Goal: Find contact information: Find contact information

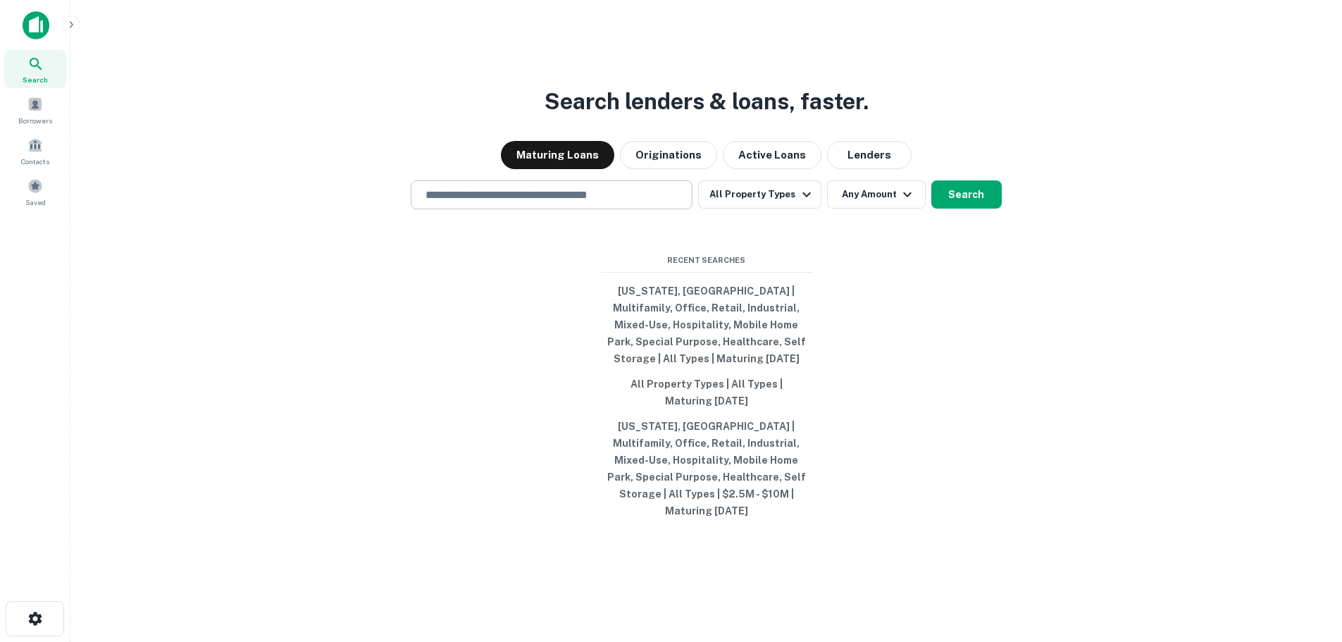
click at [501, 193] on div "​" at bounding box center [552, 194] width 282 height 29
type input "**********"
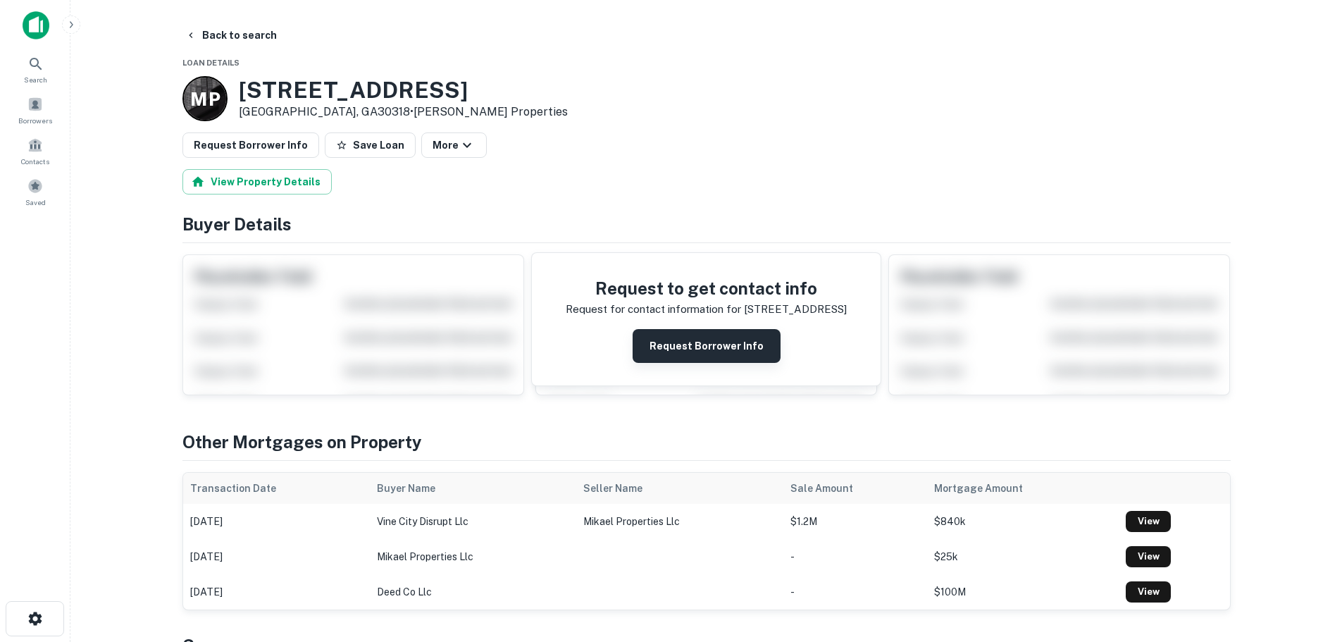
click at [733, 347] on button "Request Borrower Info" at bounding box center [707, 346] width 148 height 34
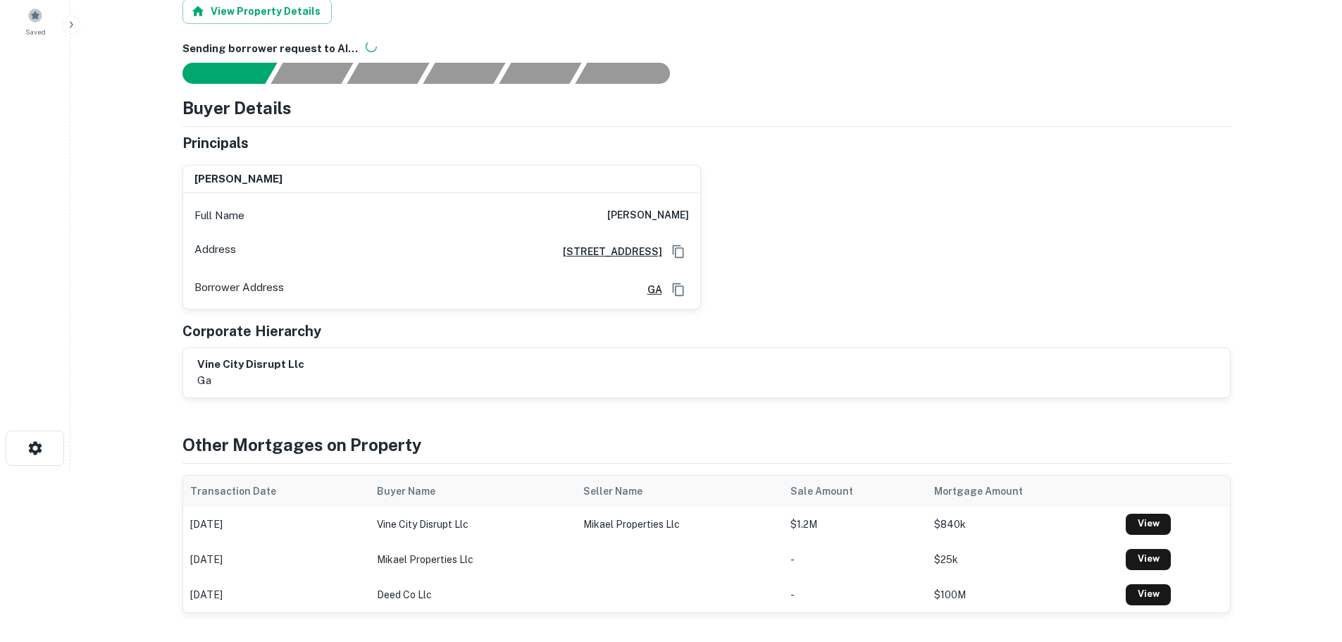
scroll to position [28, 0]
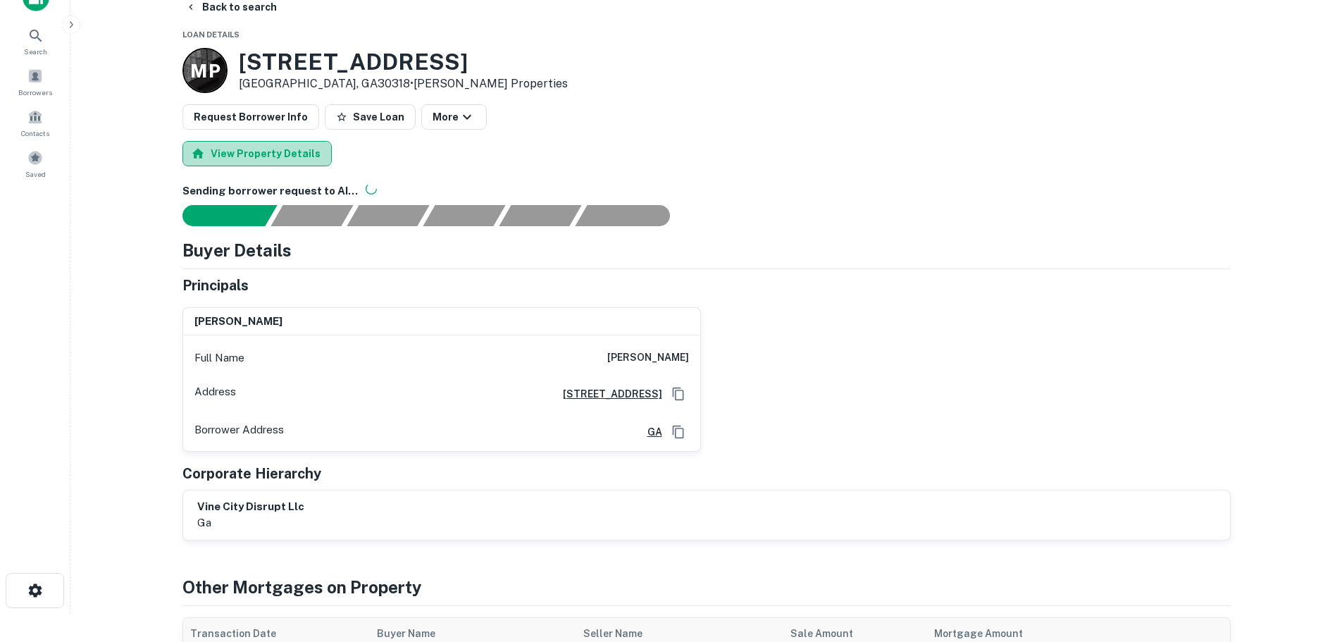
click at [297, 153] on button "View Property Details" at bounding box center [256, 153] width 149 height 25
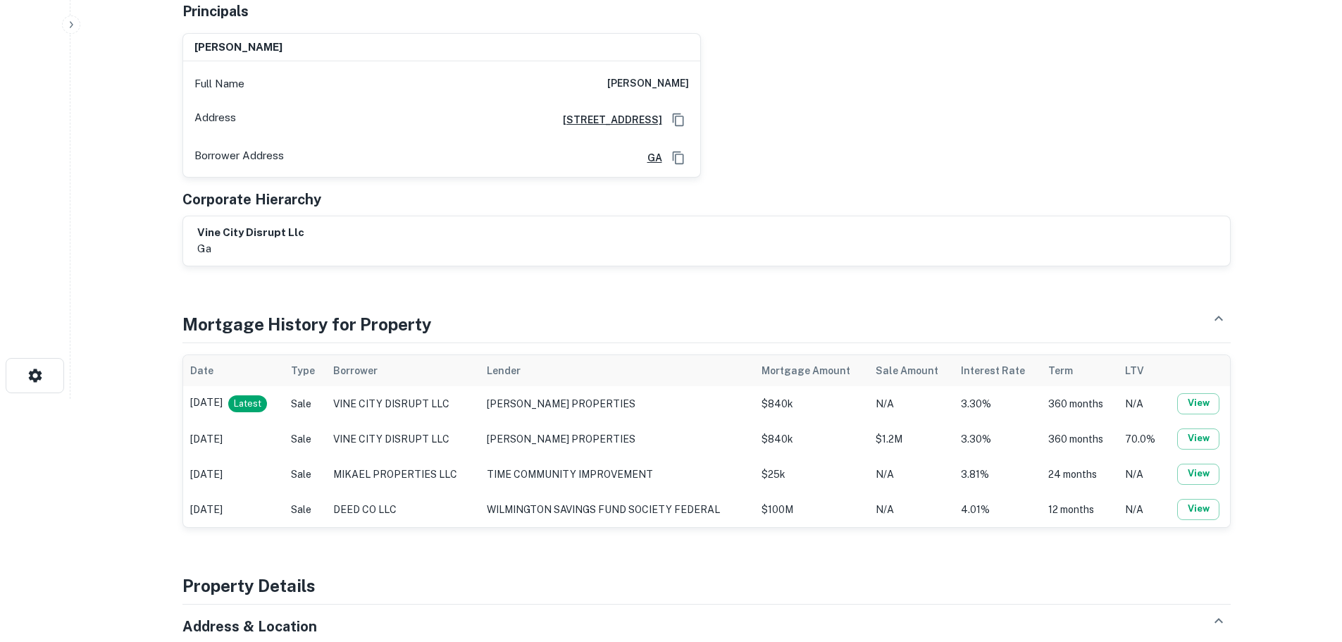
scroll to position [247, 0]
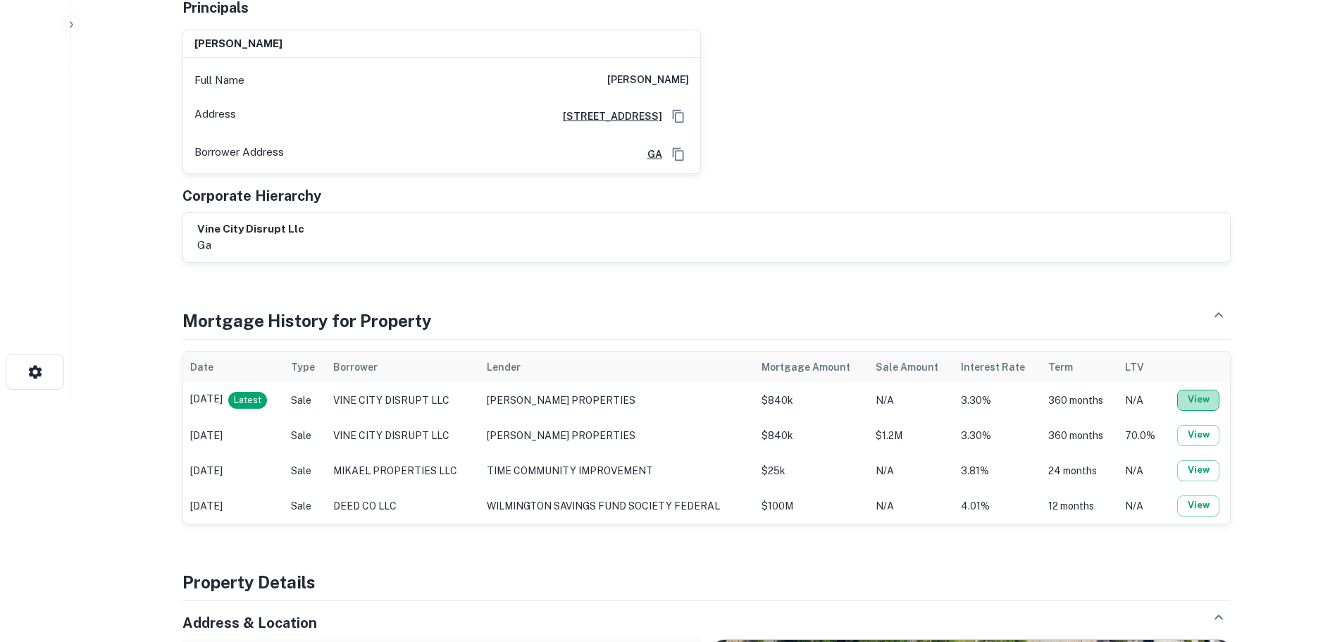
click at [1199, 404] on button "View" at bounding box center [1198, 400] width 42 height 21
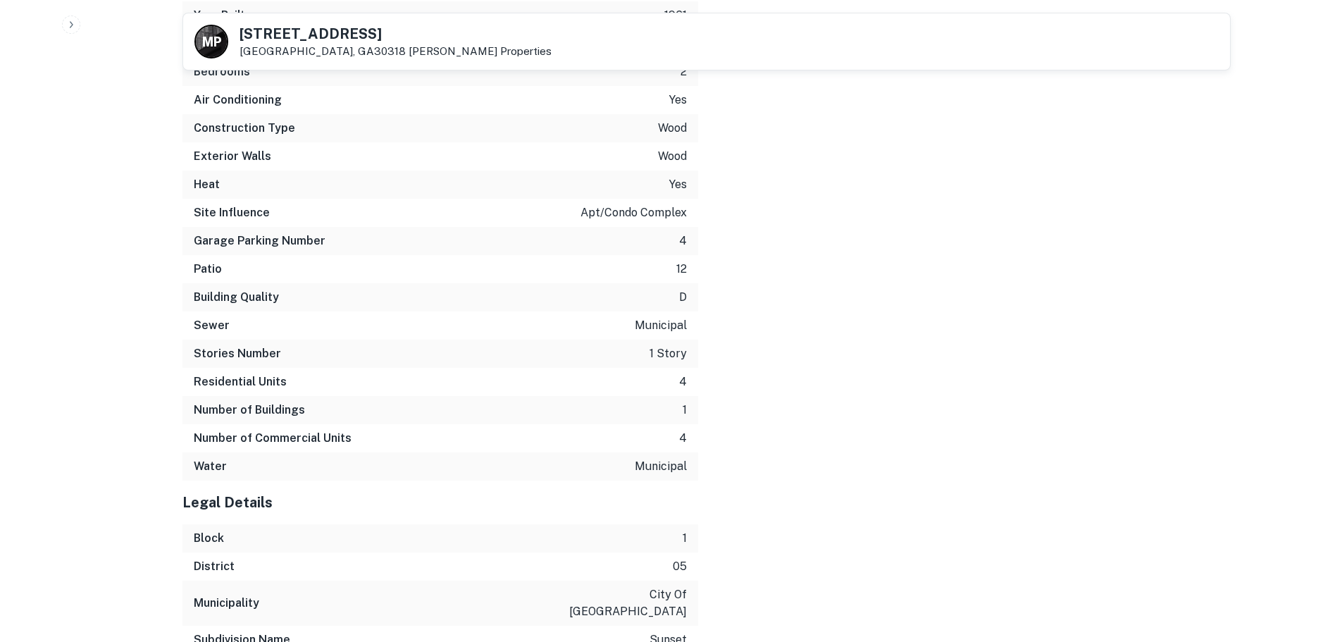
scroll to position [2295, 0]
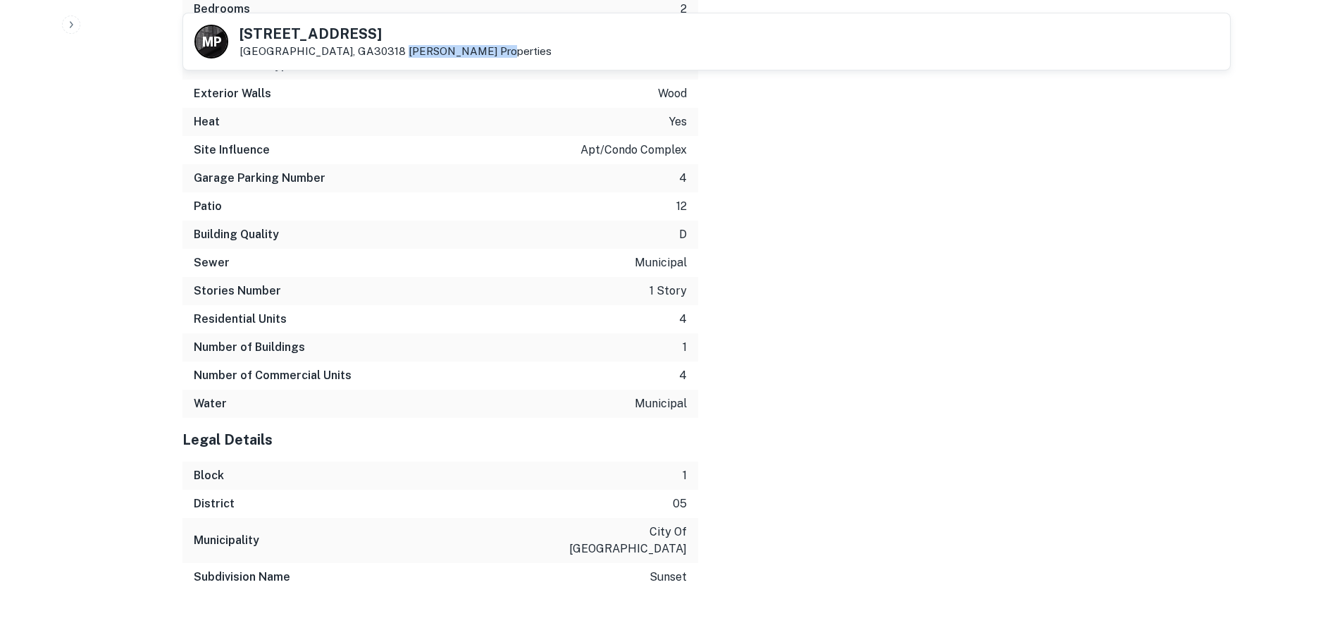
drag, startPoint x: 438, startPoint y: 53, endPoint x: 330, endPoint y: 48, distance: 107.2
click at [330, 48] on div "M P [STREET_ADDRESS] [PERSON_NAME] Properties" at bounding box center [706, 41] width 1047 height 56
